Goal: Information Seeking & Learning: Find specific page/section

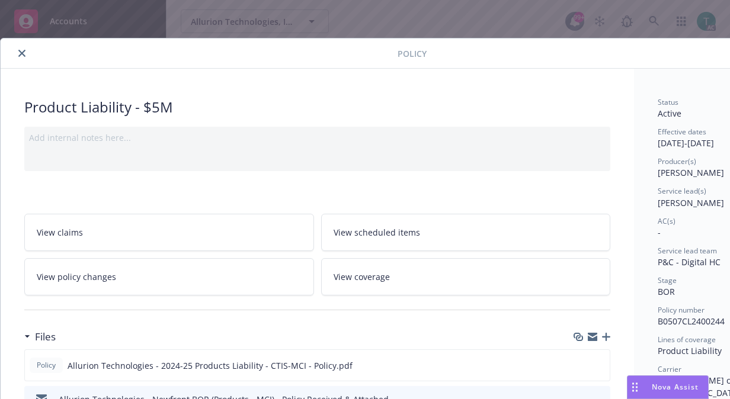
click at [25, 56] on button "close" at bounding box center [22, 53] width 14 height 14
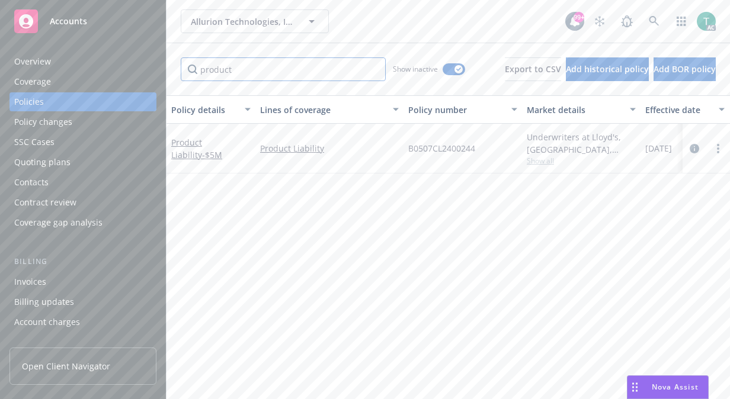
click at [249, 62] on input "product" at bounding box center [283, 69] width 205 height 24
type input "p"
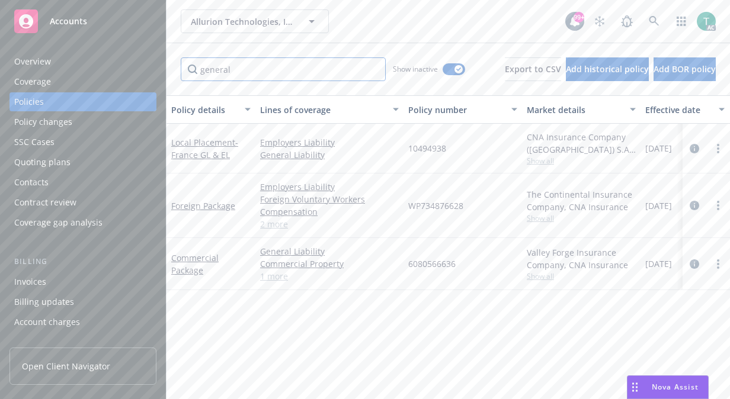
type input "general"
click at [275, 222] on link "2 more" at bounding box center [329, 224] width 139 height 12
click at [269, 276] on link "1 more" at bounding box center [329, 276] width 139 height 12
